Goal: Task Accomplishment & Management: Manage account settings

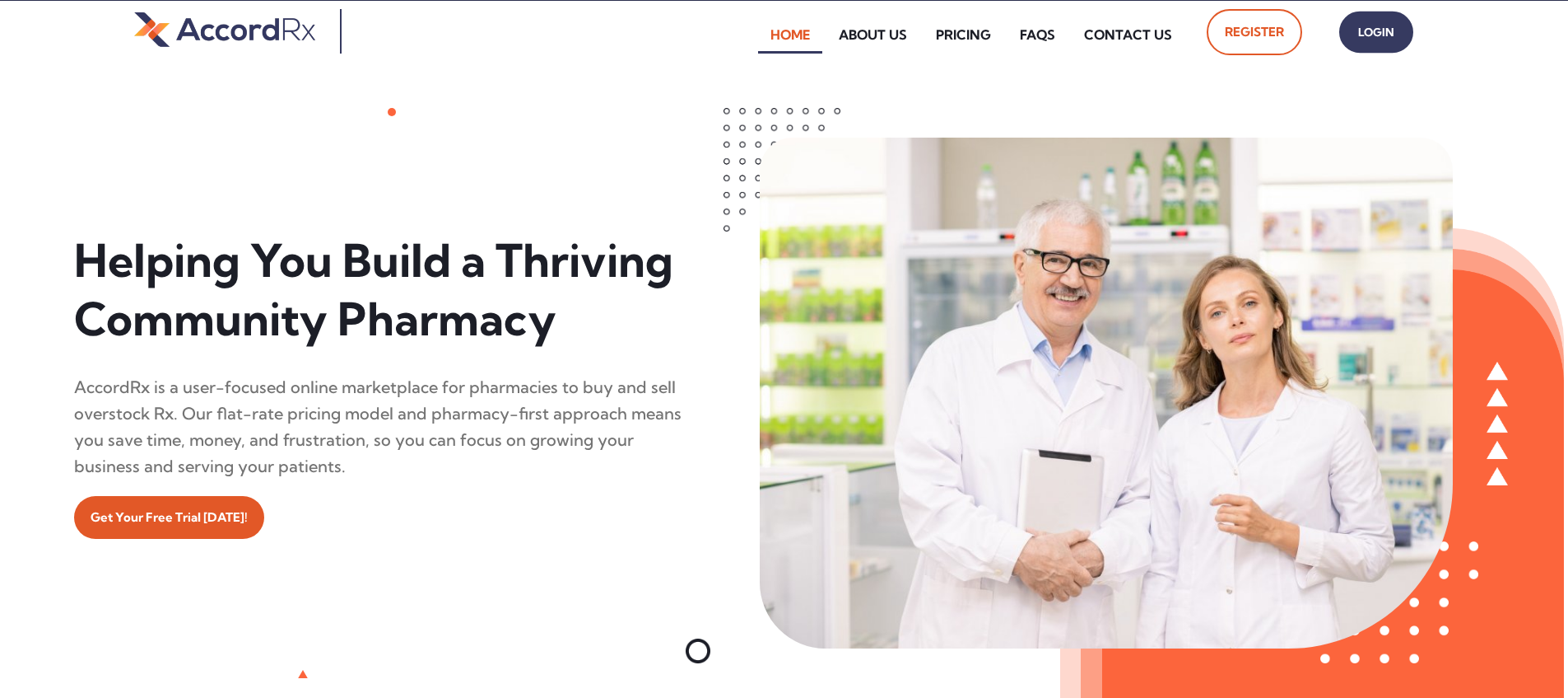
click at [752, 38] on span "Login" at bounding box center [1376, 33] width 41 height 24
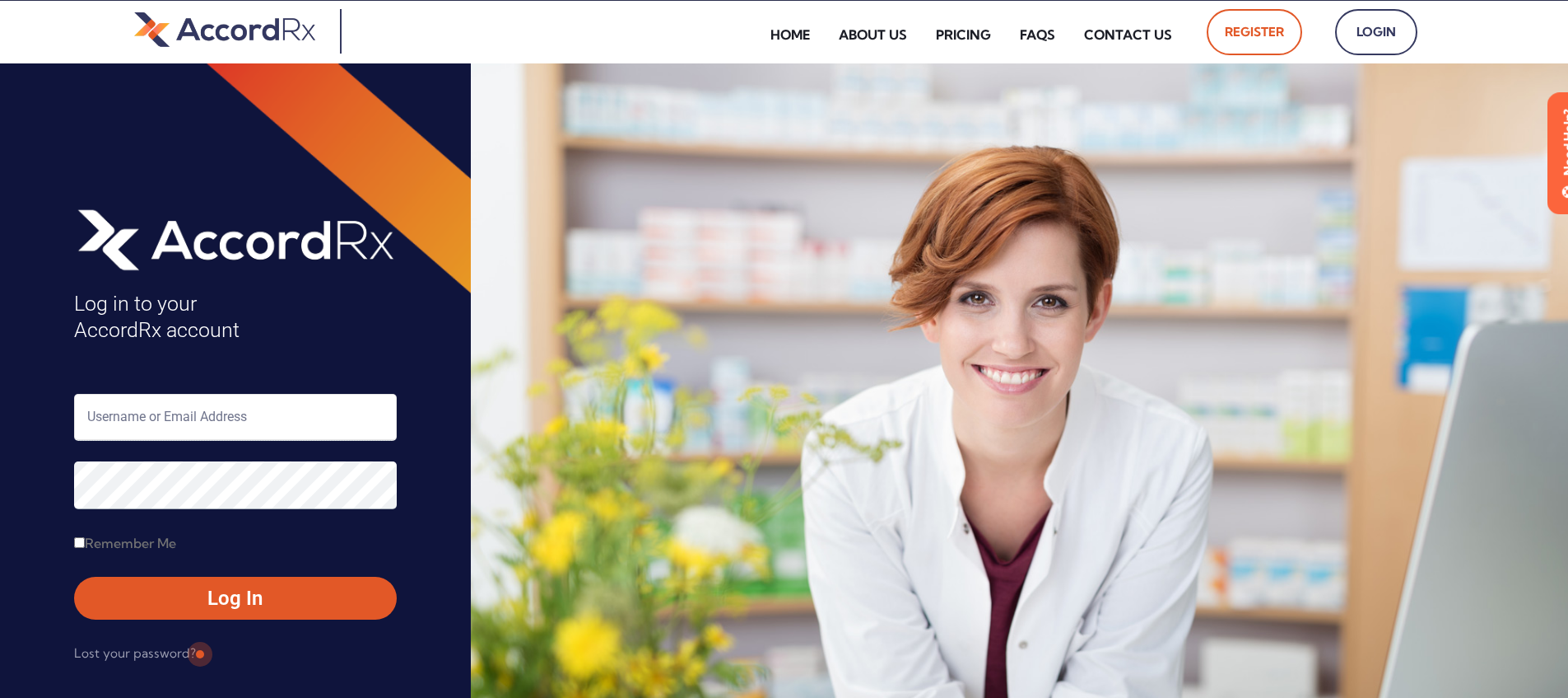
click at [142, 413] on input "text" at bounding box center [235, 416] width 323 height 47
type input "ARX-[PERSON_NAME]"
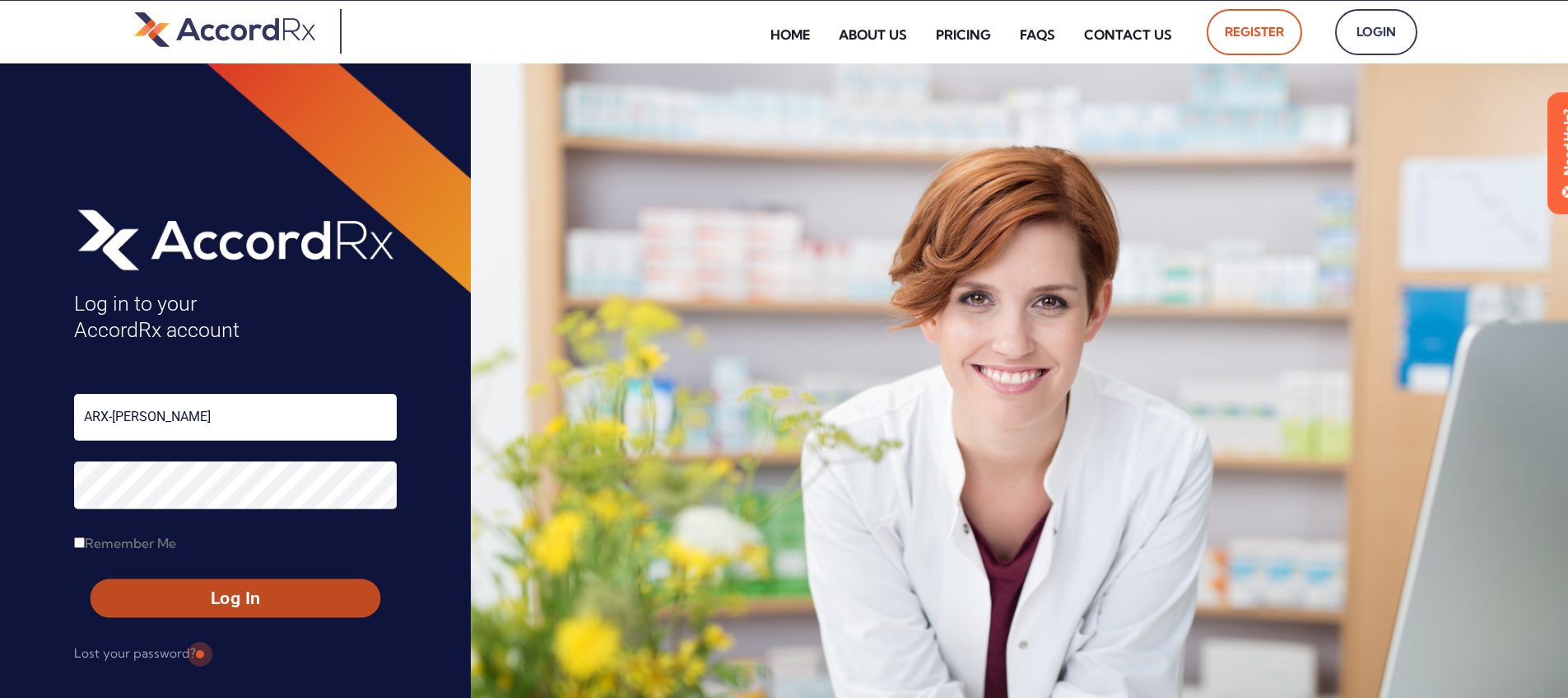
click at [197, 592] on span "Log In" at bounding box center [235, 598] width 261 height 24
